Goal: Task Accomplishment & Management: Complete application form

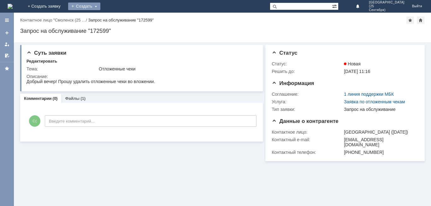
click at [100, 9] on div "Создать" at bounding box center [84, 7] width 32 height 8
click at [117, 20] on link "Заявка" at bounding box center [93, 19] width 48 height 8
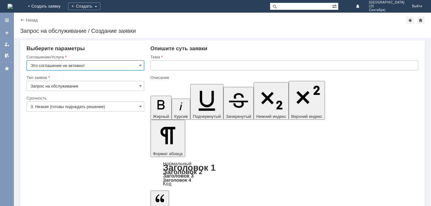
click at [133, 106] on input "3. Низкая (готовы подождать решение)" at bounding box center [85, 106] width 118 height 10
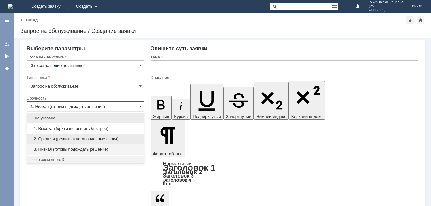
click at [129, 139] on span "2. Средняя (решить в установленные сроки)" at bounding box center [85, 138] width 109 height 5
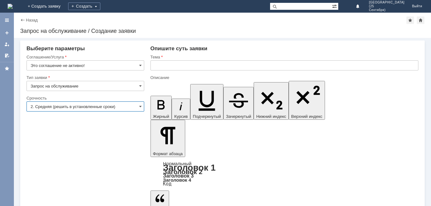
type input "2. Средняя (решить в установленные сроки)"
click at [126, 72] on div at bounding box center [85, 72] width 118 height 4
click at [128, 68] on input "Это соглашение не активно!" at bounding box center [85, 65] width 118 height 10
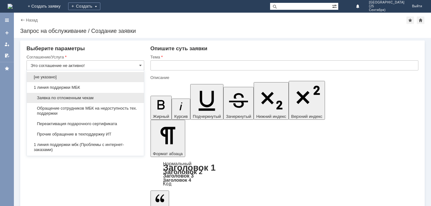
click at [112, 101] on div "Заявка по отложенным чекам" at bounding box center [85, 98] width 117 height 10
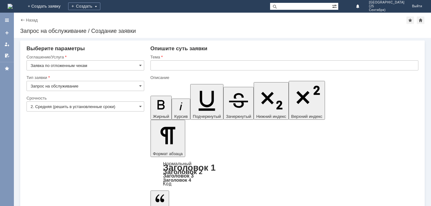
type input "Заявка по отложенным чекам"
click at [168, 69] on input "text" at bounding box center [284, 65] width 268 height 10
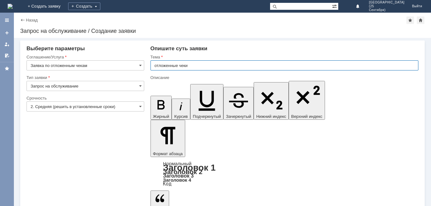
type input "отложенные чеки"
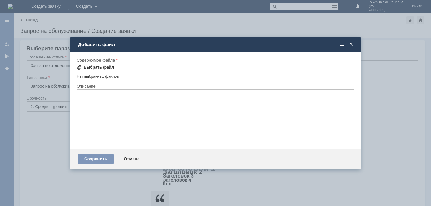
click at [108, 67] on div "Выбрать файл" at bounding box center [99, 67] width 31 height 5
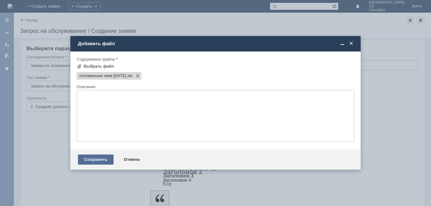
click at [85, 160] on div "Сохранить" at bounding box center [96, 159] width 36 height 10
